Goal: Task Accomplishment & Management: Manage account settings

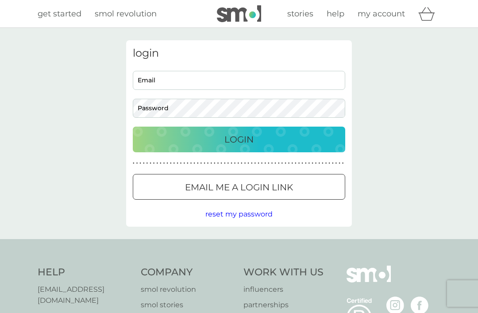
click at [156, 85] on input "Email" at bounding box center [239, 80] width 212 height 19
type input "[EMAIL_ADDRESS][DOMAIN_NAME]"
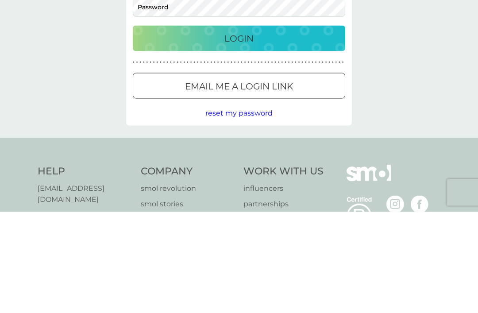
click at [213, 180] on p "Email me a login link" at bounding box center [239, 187] width 108 height 14
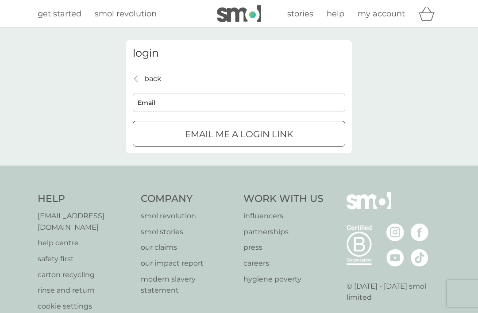
click at [148, 103] on input "Email" at bounding box center [239, 102] width 212 height 19
type input "[EMAIL_ADDRESS][DOMAIN_NAME]"
click at [207, 135] on p "Email me a login link" at bounding box center [239, 134] width 108 height 14
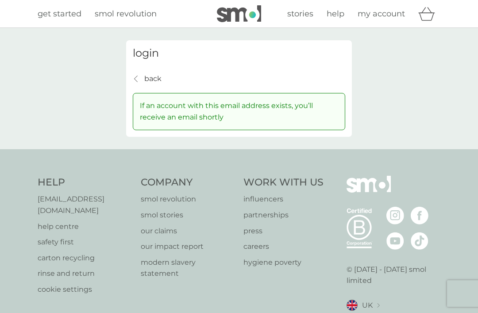
click at [170, 106] on p "If an account with this email address exists, you’ll receive an email shortly" at bounding box center [239, 111] width 198 height 23
click at [145, 77] on p "back" at bounding box center [152, 79] width 17 height 12
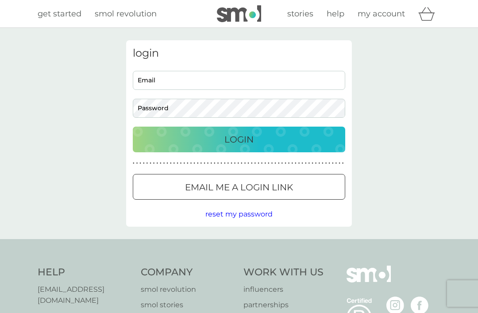
click at [222, 215] on span "reset my password" at bounding box center [238, 214] width 67 height 8
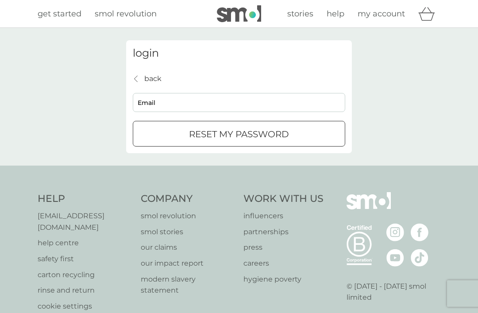
click at [147, 97] on input "Email" at bounding box center [239, 102] width 212 height 19
type input "[EMAIL_ADDRESS][DOMAIN_NAME]"
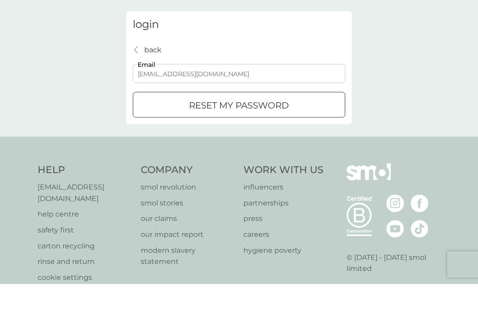
click at [212, 127] on p "reset my password" at bounding box center [239, 134] width 100 height 14
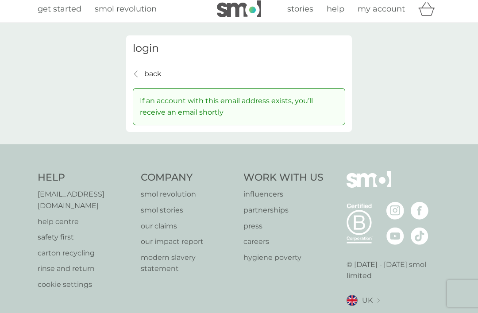
scroll to position [3, 0]
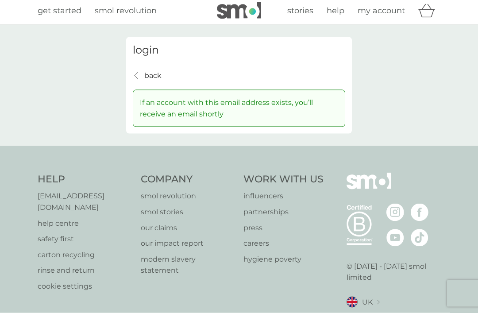
click at [16, 271] on div "Help [EMAIL_ADDRESS][DOMAIN_NAME] help centre safety first carton recycling rin…" at bounding box center [239, 251] width 478 height 210
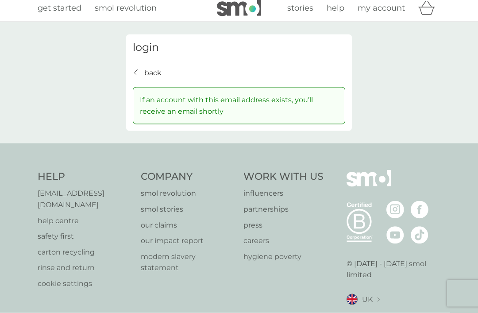
scroll to position [6, 0]
click at [389, 10] on span "my account" at bounding box center [381, 8] width 47 height 10
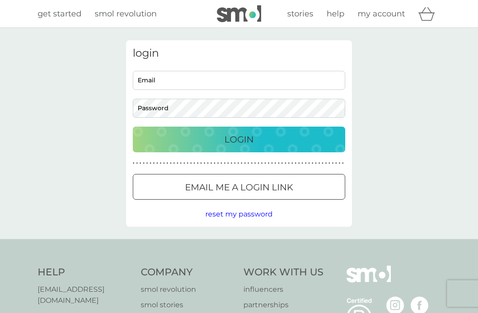
click at [150, 85] on input "Email" at bounding box center [239, 80] width 212 height 19
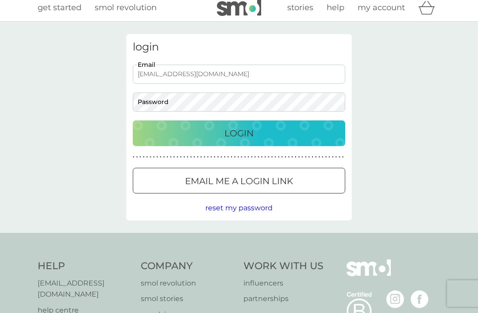
type input "[EMAIL_ADDRESS][DOMAIN_NAME]"
click at [229, 127] on p "Login" at bounding box center [238, 133] width 29 height 14
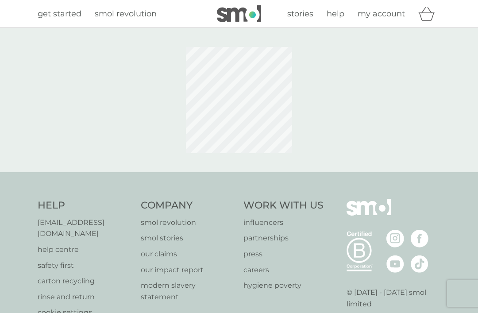
scroll to position [6, 0]
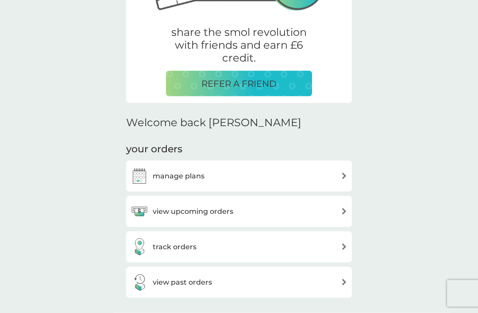
scroll to position [168, 0]
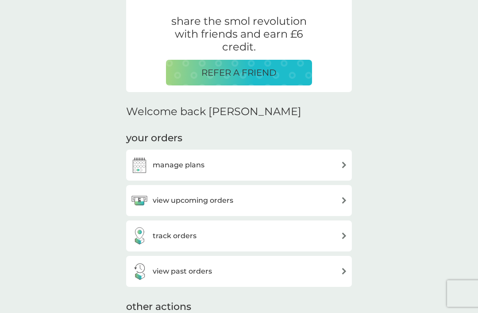
click at [345, 162] on img at bounding box center [344, 165] width 7 height 7
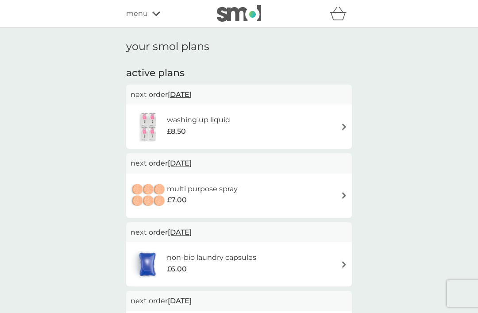
click at [343, 127] on img at bounding box center [344, 127] width 7 height 7
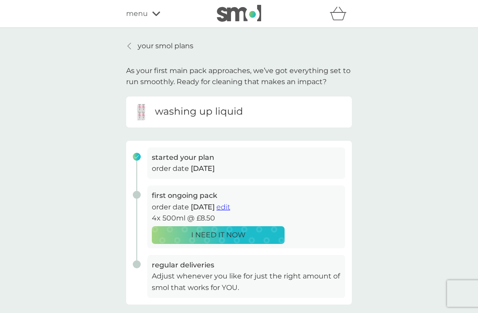
click at [230, 208] on span "edit" at bounding box center [223, 207] width 14 height 8
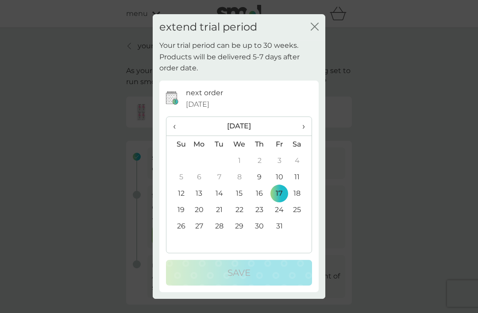
click at [303, 130] on span "›" at bounding box center [300, 126] width 9 height 19
click at [301, 126] on span "›" at bounding box center [300, 126] width 9 height 19
click at [312, 30] on icon "close" at bounding box center [313, 26] width 4 height 7
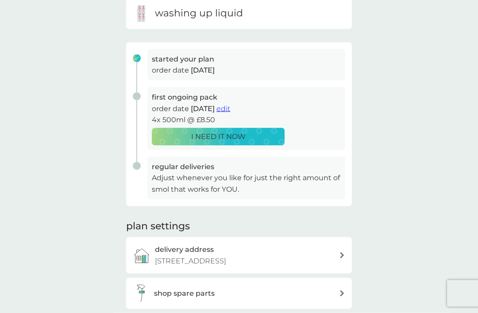
scroll to position [99, 0]
click at [165, 168] on h3 "regular deliveries" at bounding box center [246, 167] width 189 height 12
click at [344, 291] on icon at bounding box center [342, 293] width 4 height 6
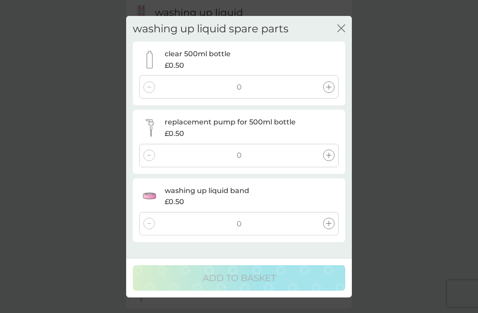
click at [340, 28] on icon "close" at bounding box center [340, 27] width 4 height 7
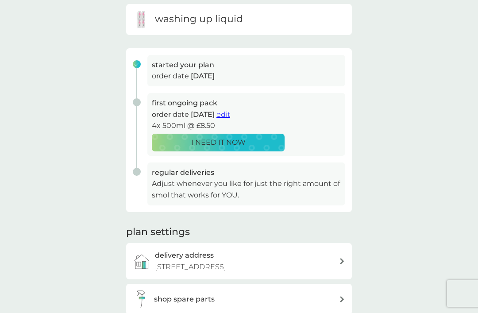
scroll to position [0, 0]
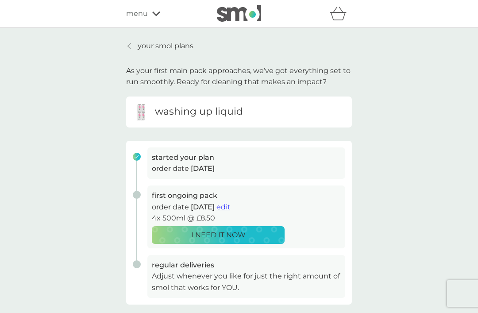
click at [158, 10] on div "menu" at bounding box center [163, 14] width 75 height 12
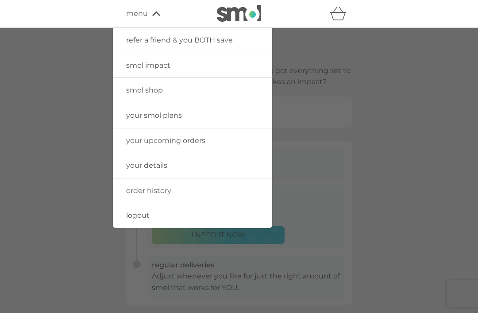
click at [69, 141] on div at bounding box center [239, 184] width 478 height 313
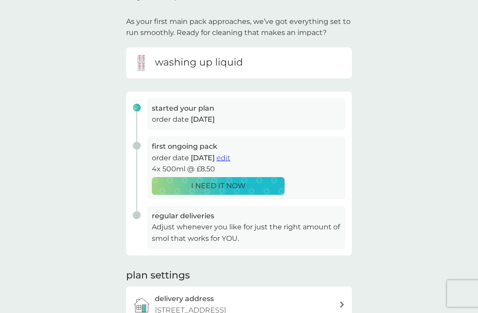
scroll to position [50, 0]
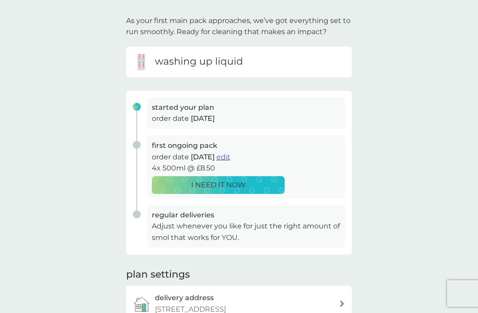
click at [230, 159] on span "edit" at bounding box center [223, 157] width 14 height 8
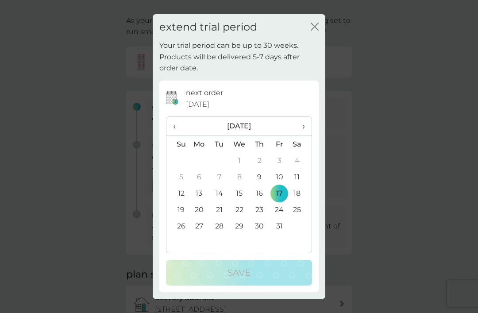
click at [304, 135] on span "›" at bounding box center [300, 126] width 9 height 19
click at [301, 135] on span "›" at bounding box center [300, 126] width 9 height 19
click at [196, 169] on td "1" at bounding box center [199, 160] width 20 height 16
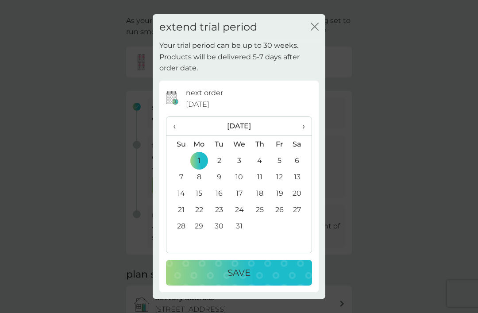
click at [220, 280] on div "Save" at bounding box center [239, 273] width 128 height 14
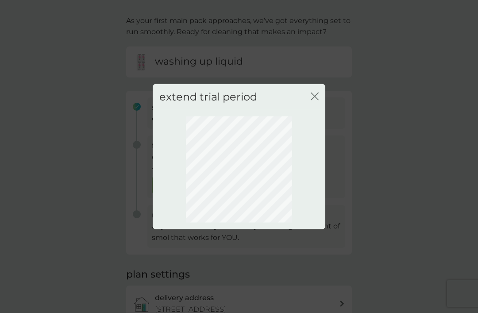
click at [313, 101] on button "close" at bounding box center [315, 96] width 8 height 9
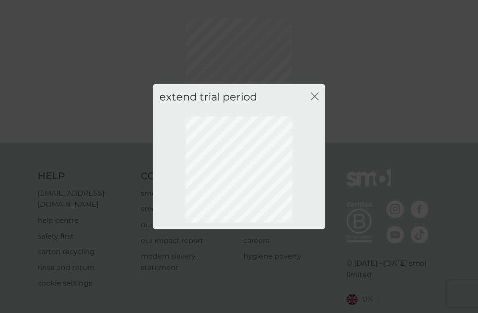
click at [317, 100] on icon "close" at bounding box center [315, 96] width 8 height 8
click at [313, 100] on icon "close" at bounding box center [315, 96] width 8 height 8
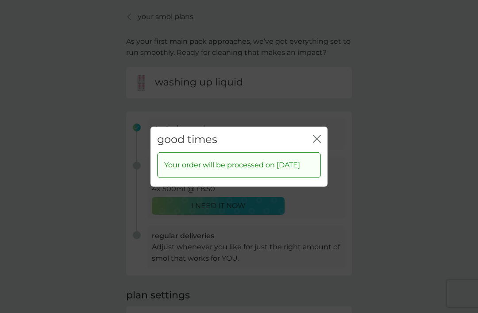
click at [320, 142] on div "close" at bounding box center [317, 139] width 8 height 13
click at [317, 143] on icon "close" at bounding box center [317, 139] width 8 height 8
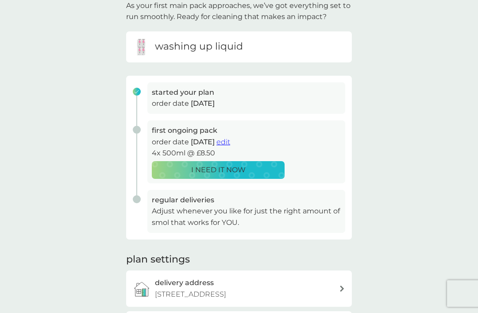
scroll to position [0, 0]
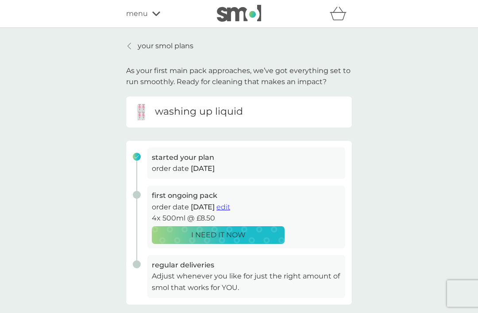
click at [133, 46] on div at bounding box center [130, 45] width 6 height 7
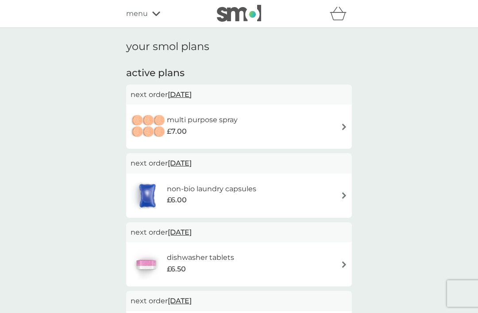
click at [341, 128] on img at bounding box center [344, 127] width 7 height 7
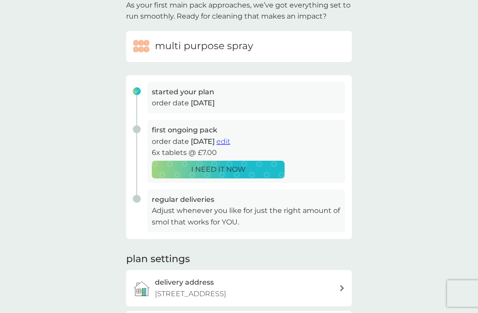
scroll to position [69, 0]
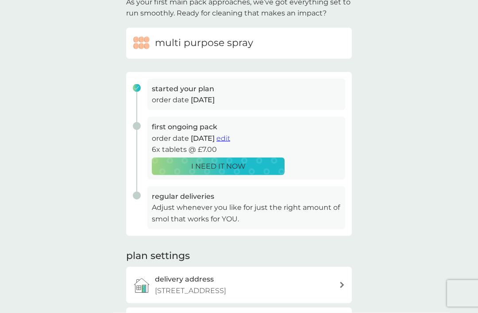
click at [230, 141] on button "edit" at bounding box center [223, 139] width 14 height 12
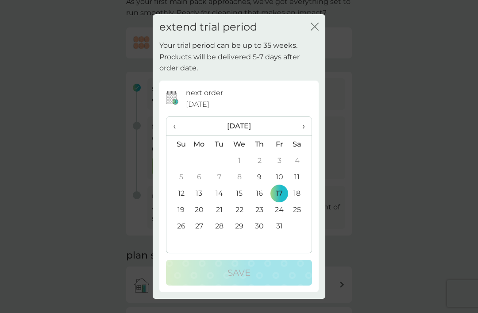
click at [302, 135] on span "›" at bounding box center [300, 126] width 9 height 19
click at [194, 169] on td "1" at bounding box center [199, 160] width 20 height 16
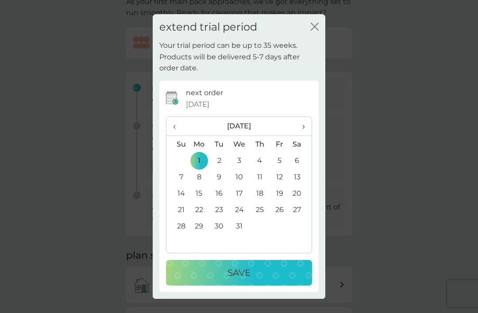
click at [225, 280] on div "Save" at bounding box center [239, 273] width 128 height 14
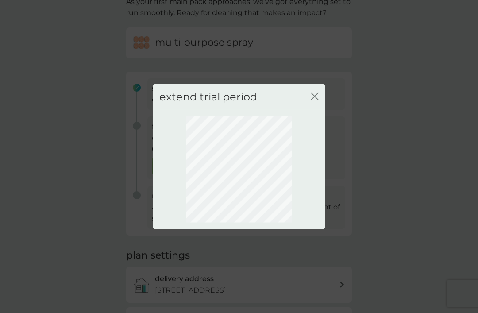
scroll to position [29, 0]
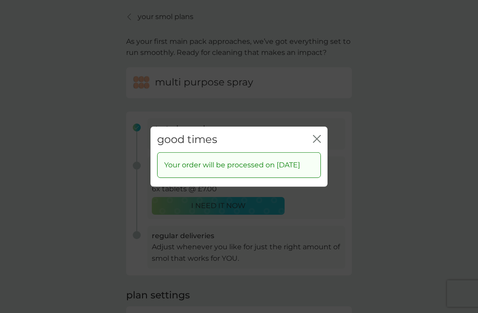
click at [305, 146] on div "good times close" at bounding box center [239, 139] width 177 height 26
click at [313, 142] on icon "close" at bounding box center [315, 138] width 4 height 7
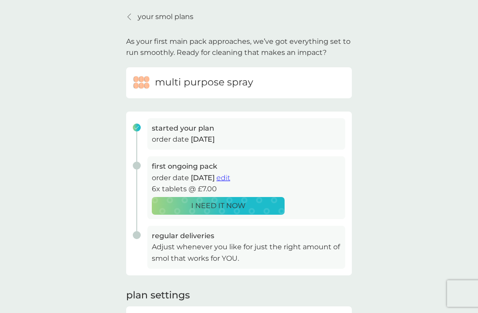
scroll to position [0, 0]
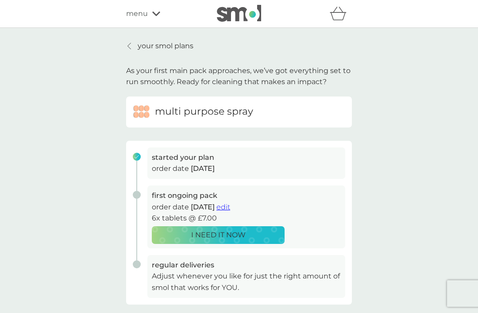
click at [127, 48] on link "your smol plans" at bounding box center [159, 46] width 67 height 12
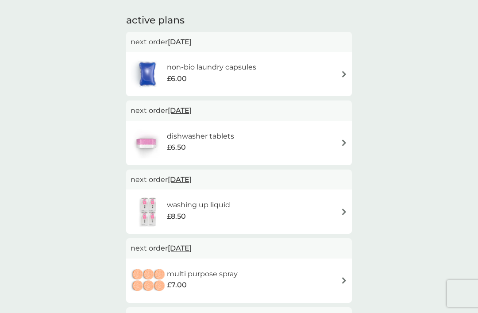
scroll to position [62, 0]
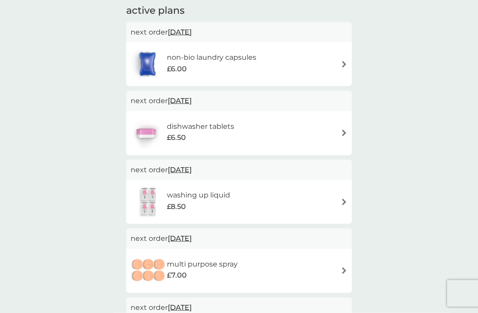
click at [342, 65] on img at bounding box center [344, 64] width 7 height 7
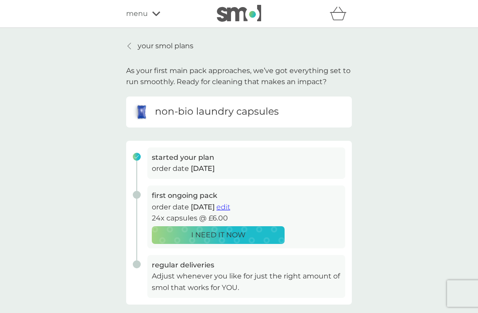
click at [230, 205] on span "edit" at bounding box center [223, 207] width 14 height 8
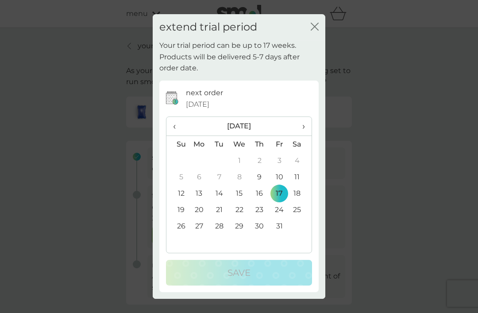
click at [305, 135] on span "›" at bounding box center [300, 126] width 9 height 19
click at [306, 136] on th "›" at bounding box center [301, 126] width 22 height 19
click at [196, 169] on td "1" at bounding box center [199, 160] width 20 height 16
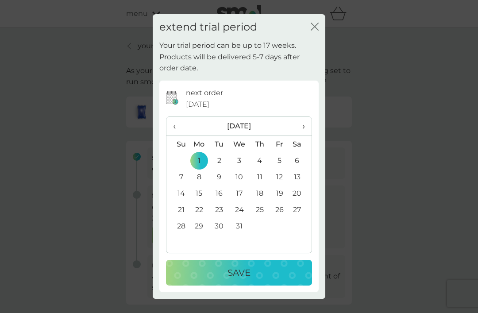
click at [225, 280] on div "Save" at bounding box center [239, 273] width 128 height 14
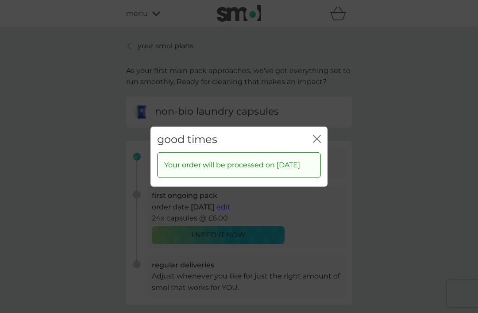
click at [317, 144] on button "close" at bounding box center [317, 139] width 8 height 9
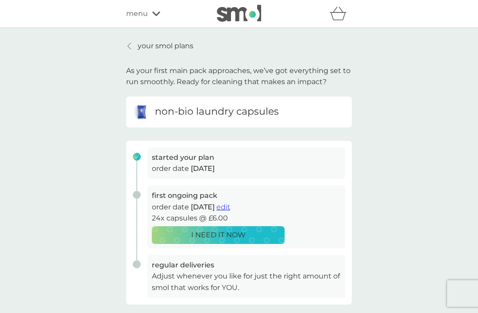
click at [135, 45] on link "your smol plans" at bounding box center [159, 46] width 67 height 12
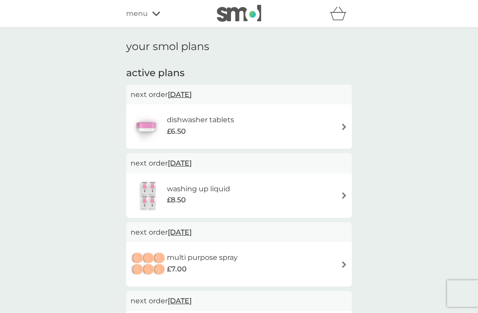
click at [338, 129] on div "dishwasher tablets £6.50" at bounding box center [239, 126] width 217 height 31
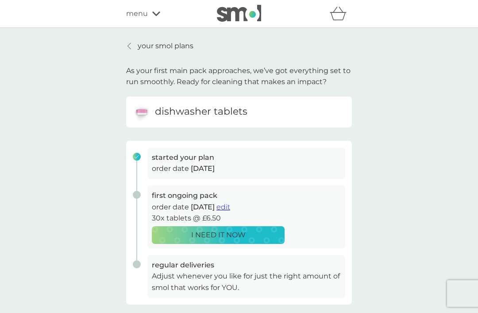
click at [230, 205] on span "edit" at bounding box center [223, 207] width 14 height 8
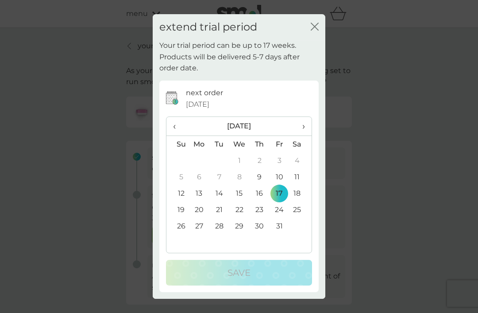
click at [302, 135] on span "›" at bounding box center [300, 126] width 9 height 19
click at [300, 135] on span "›" at bounding box center [300, 126] width 9 height 19
click at [194, 169] on td "1" at bounding box center [199, 160] width 20 height 16
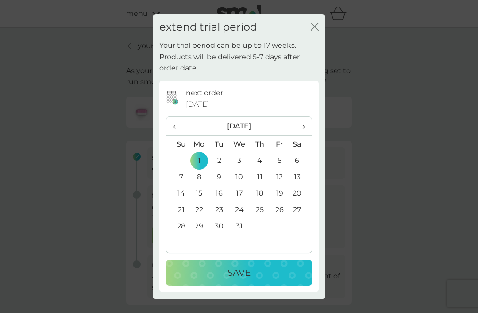
click at [232, 286] on button "Save" at bounding box center [239, 273] width 146 height 26
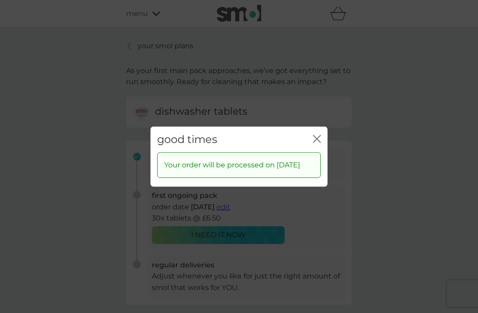
click at [315, 142] on icon "close" at bounding box center [315, 138] width 4 height 7
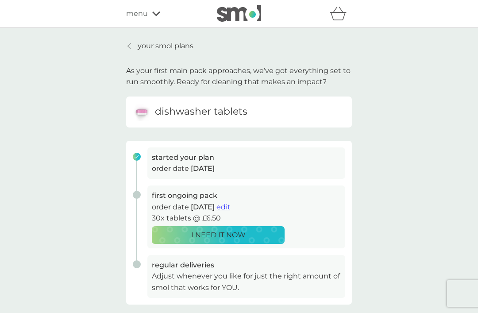
click at [137, 45] on link "your smol plans" at bounding box center [159, 46] width 67 height 12
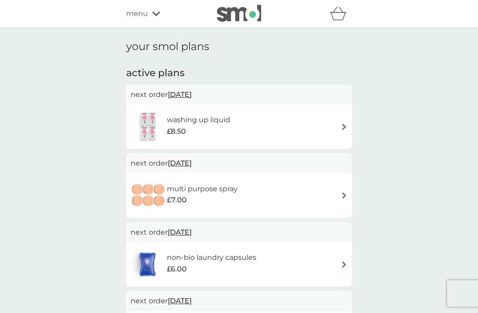
click at [333, 20] on icon "basket" at bounding box center [338, 16] width 15 height 8
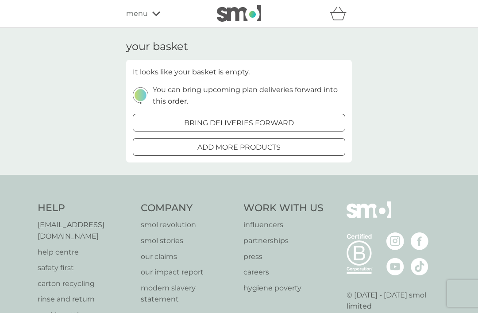
click at [73, 139] on div "your basket It looks like your basket is empty. You can bring upcoming plan del…" at bounding box center [239, 101] width 478 height 147
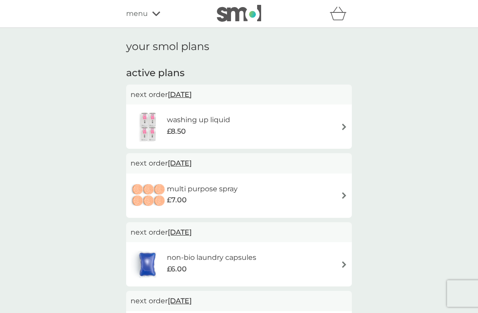
click at [154, 17] on div "menu" at bounding box center [163, 14] width 75 height 12
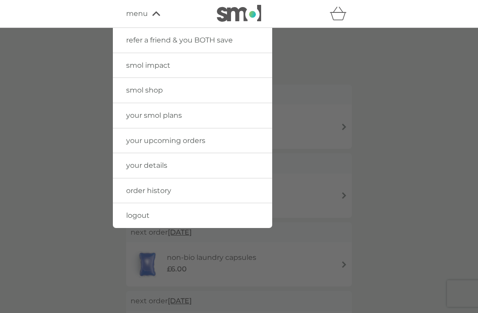
click at [131, 208] on link "logout" at bounding box center [192, 215] width 159 height 25
